Goal: Transaction & Acquisition: Purchase product/service

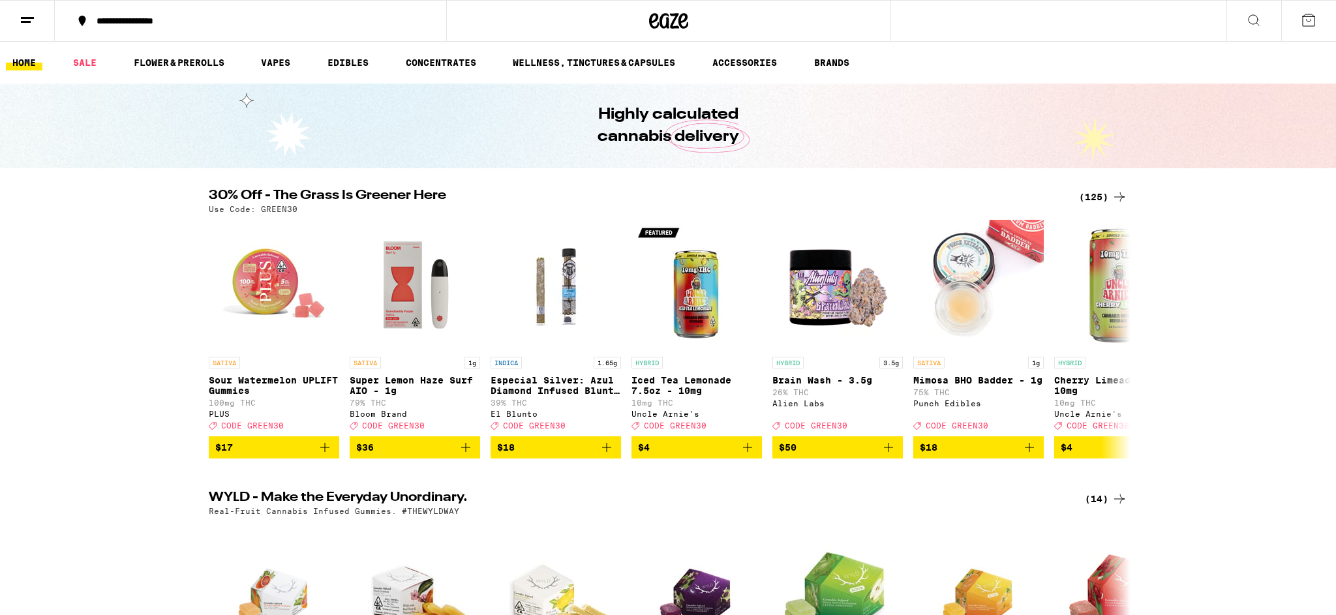
click at [1259, 21] on icon at bounding box center [1254, 20] width 16 height 16
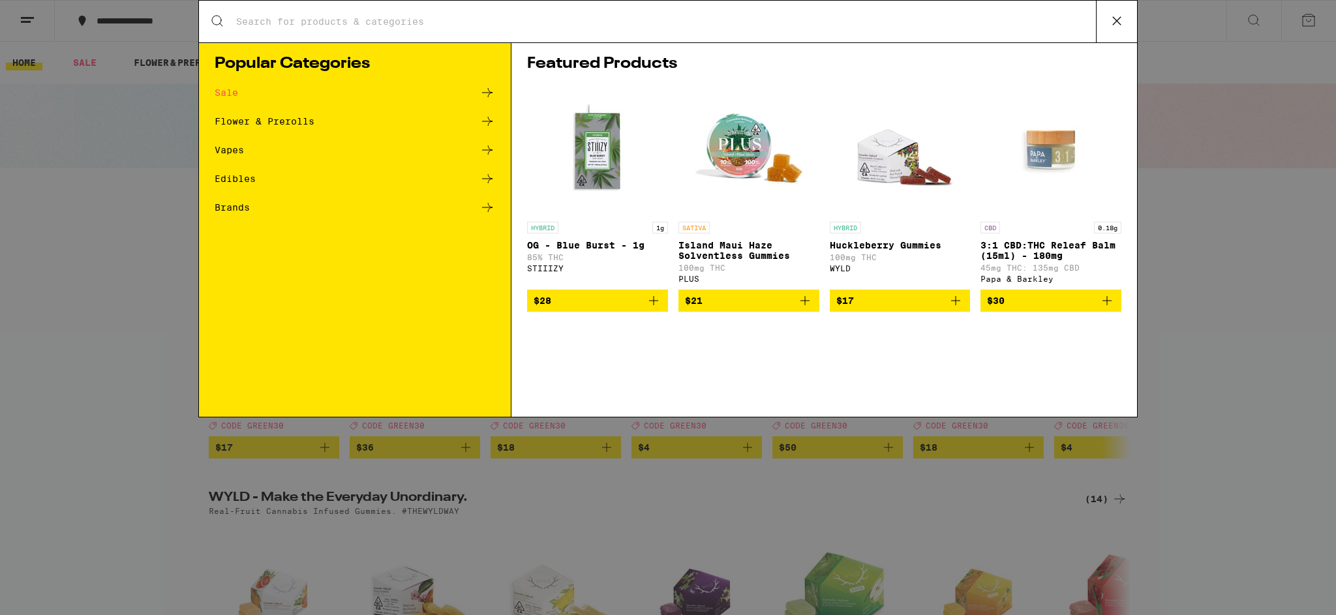
click at [417, 16] on input "Search for Products" at bounding box center [665, 22] width 860 height 12
click at [337, 33] on div "Search for Products" at bounding box center [668, 22] width 938 height 42
click at [343, 26] on input "Search for Products" at bounding box center [665, 22] width 860 height 12
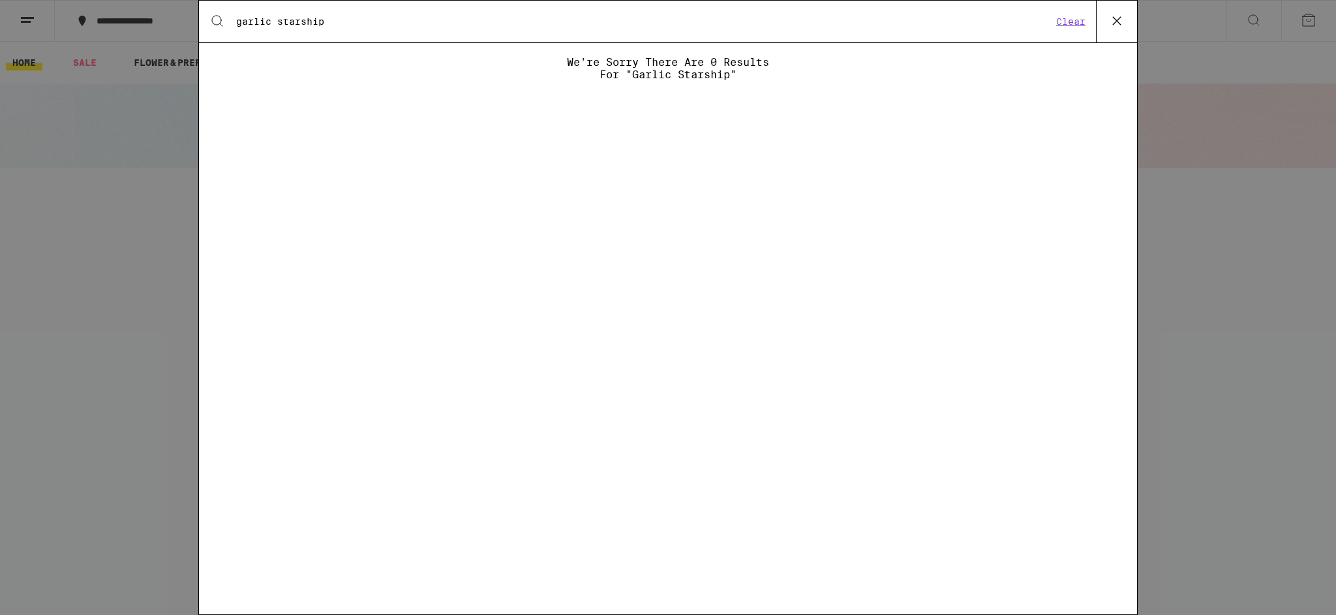
type input "garlic starship"
